Goal: Obtain resource: Download file/media

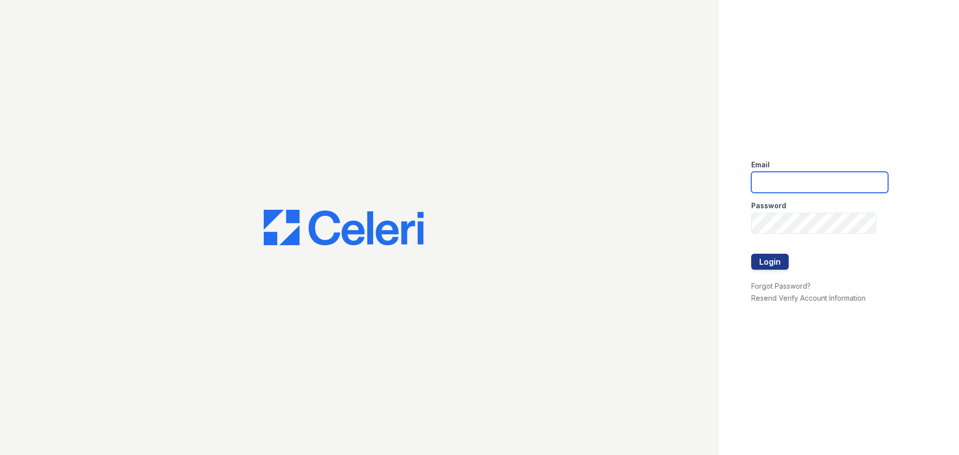
click at [792, 182] on input "email" at bounding box center [819, 182] width 137 height 21
type input "Yvette@Redwood-Property.com"
drag, startPoint x: 759, startPoint y: 263, endPoint x: 779, endPoint y: 249, distance: 24.1
click at [759, 263] on button "Login" at bounding box center [769, 262] width 37 height 16
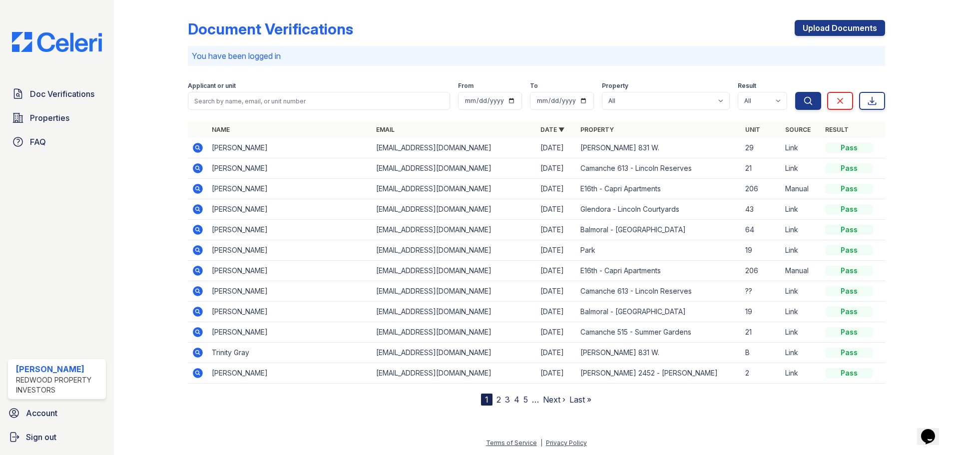
click at [201, 251] on icon at bounding box center [198, 250] width 10 height 10
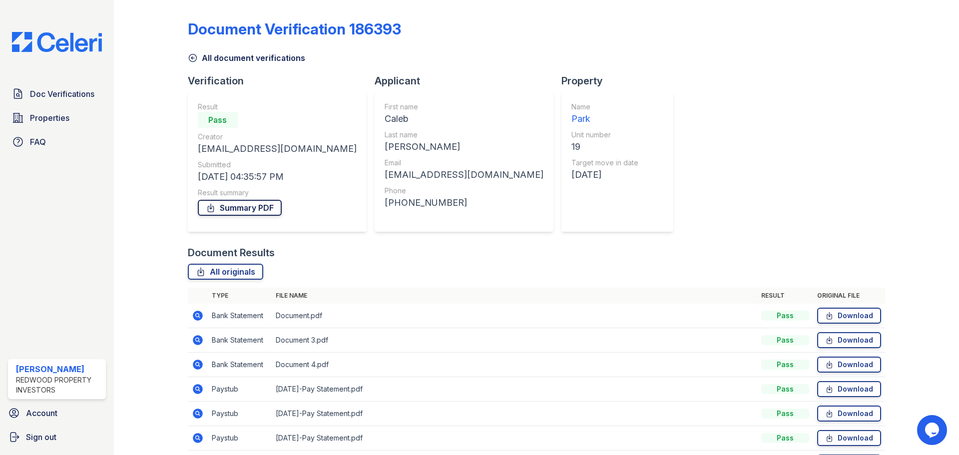
click at [250, 208] on link "Summary PDF" at bounding box center [240, 208] width 84 height 16
